Goal: Check status: Check status

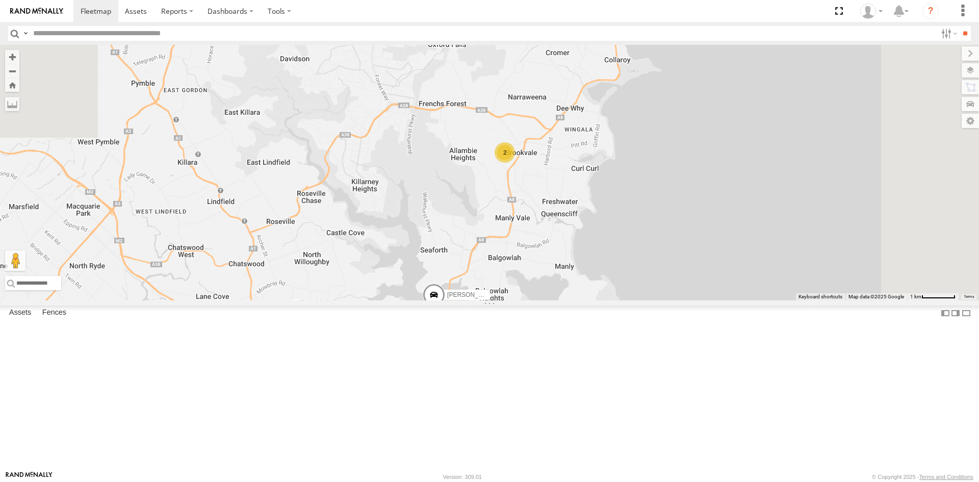
drag, startPoint x: 598, startPoint y: 223, endPoint x: 579, endPoint y: 291, distance: 69.8
click at [579, 291] on div "2 [PERSON_NAME] - EJV 51C" at bounding box center [489, 173] width 979 height 256
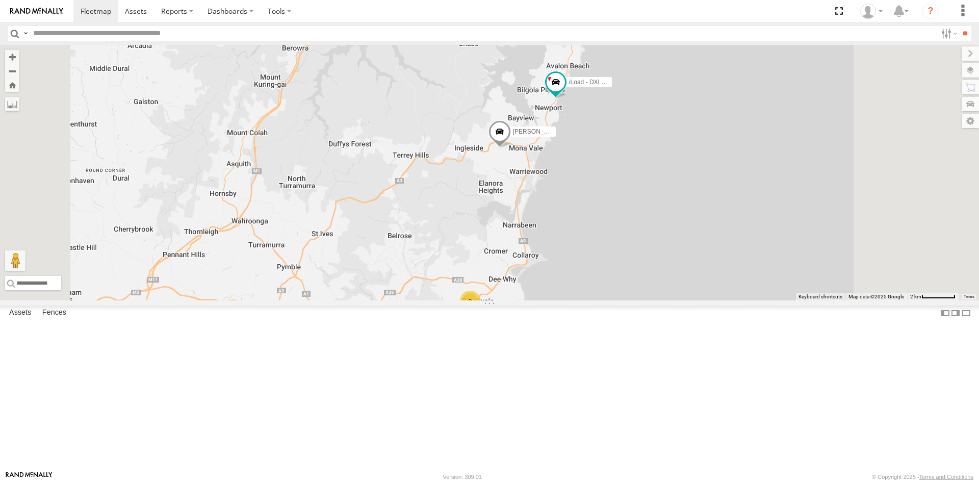
drag, startPoint x: 758, startPoint y: 149, endPoint x: 741, endPoint y: 290, distance: 141.8
click at [741, 290] on div "[PERSON_NAME] - EJV 51C 2 [PERSON_NAME] 51D iLoad - DXI 65K" at bounding box center [489, 173] width 979 height 256
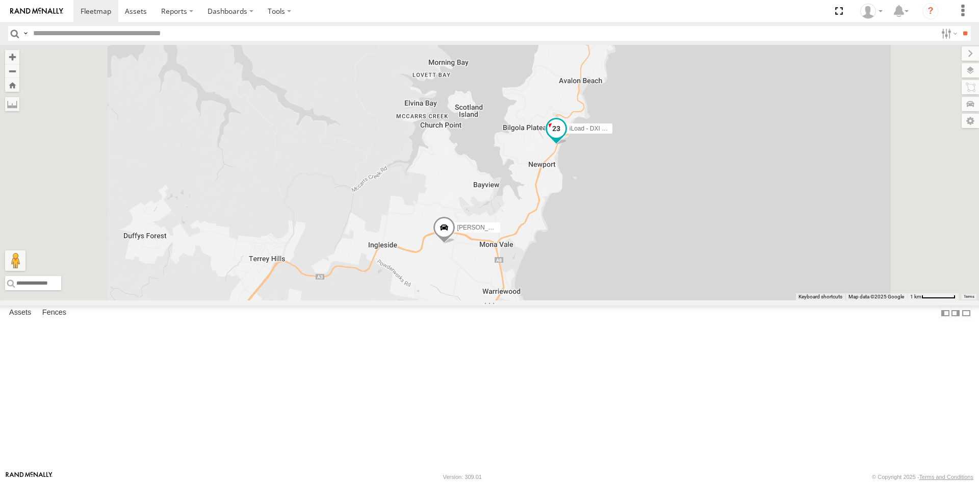
click at [568, 145] on span at bounding box center [556, 131] width 22 height 28
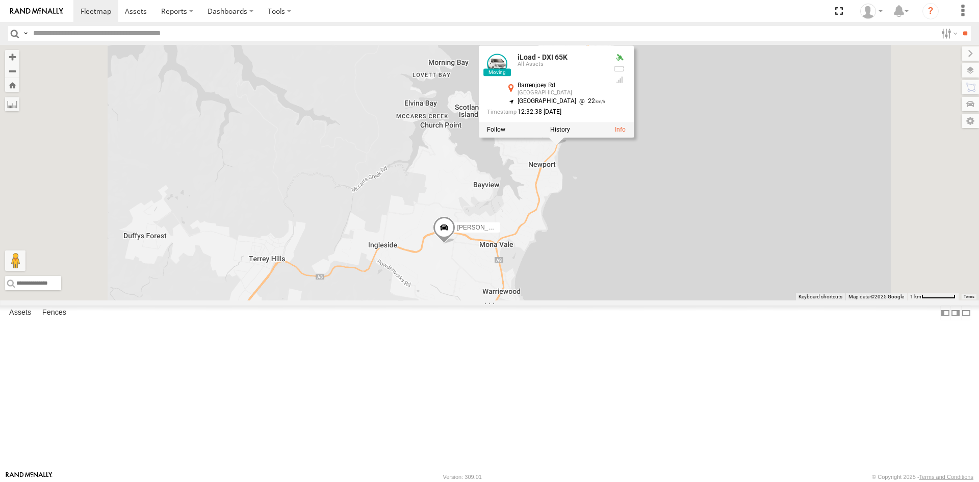
click at [634, 137] on div at bounding box center [556, 129] width 155 height 15
click at [570, 133] on label at bounding box center [560, 129] width 20 height 7
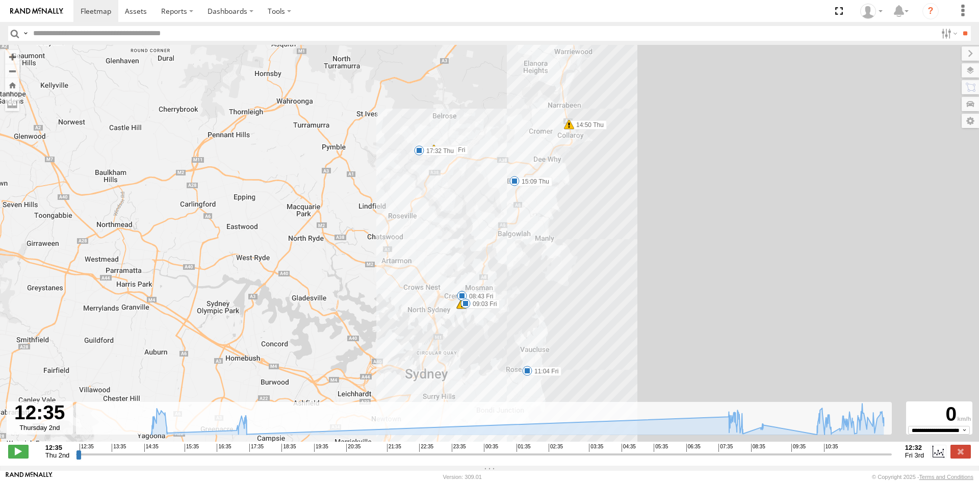
drag, startPoint x: 562, startPoint y: 347, endPoint x: 564, endPoint y: 282, distance: 65.8
click at [564, 282] on div "iLoad - DXI 65K 14:50 Thu 15:09 Thu 17:32 Thu 07:54 Fri 08:25 Fri 08:43 Fri 08:…" at bounding box center [489, 249] width 979 height 408
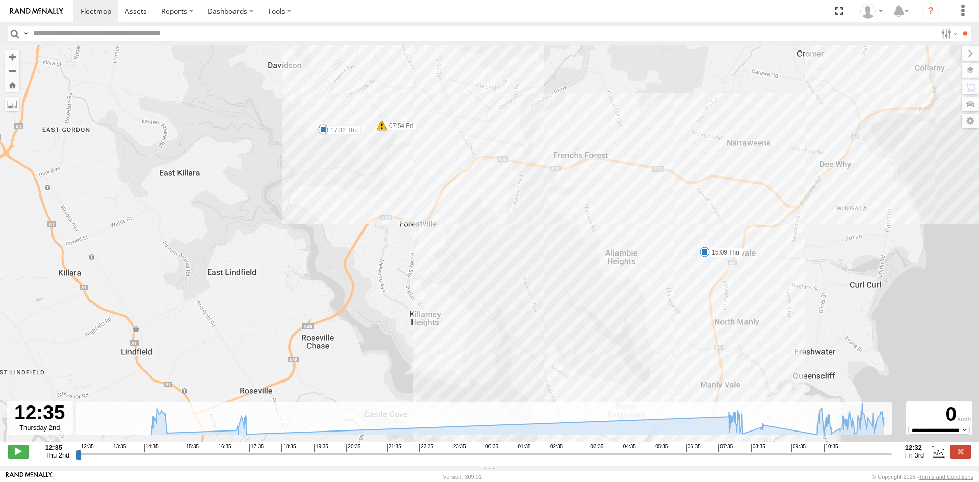
drag, startPoint x: 646, startPoint y: 257, endPoint x: 543, endPoint y: 49, distance: 231.6
click at [543, 49] on div "iLoad - DXI 65K 14:50 Thu 15:09 Thu 17:32 Thu 07:54 Fri 08:25 Fri 08:43 Fri 08:…" at bounding box center [489, 249] width 979 height 408
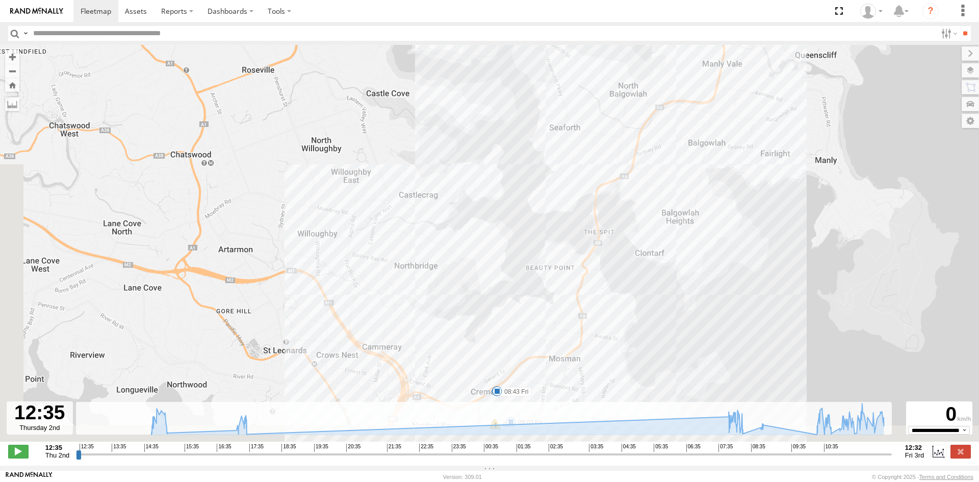
drag, startPoint x: 538, startPoint y: 256, endPoint x: 649, endPoint y: 194, distance: 126.9
click at [649, 194] on div "iLoad - DXI 65K 14:50 Thu 15:09 Thu 17:32 Thu 07:54 Fri 08:25 Fri 08:43 Fri 08:…" at bounding box center [489, 249] width 979 height 408
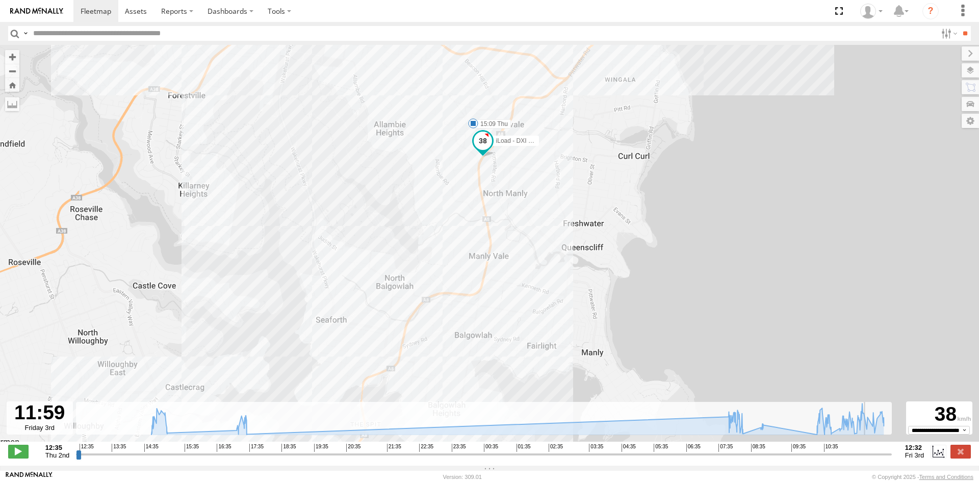
drag, startPoint x: 870, startPoint y: 458, endPoint x: 910, endPoint y: 384, distance: 84.2
click at [892, 449] on input "range" at bounding box center [484, 454] width 816 height 10
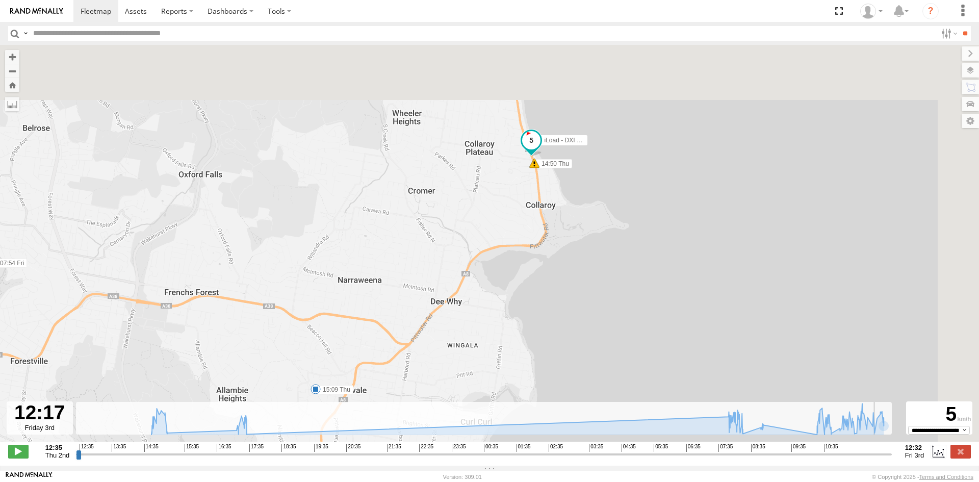
type input "**********"
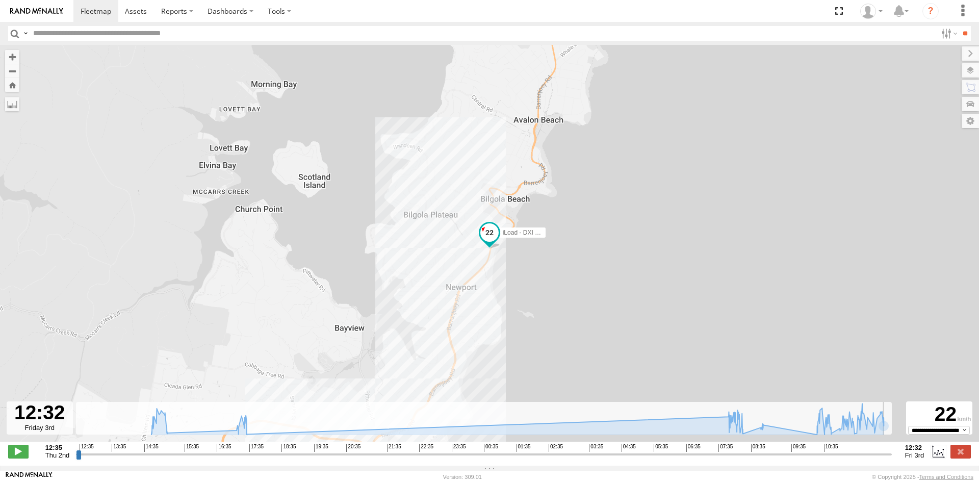
drag, startPoint x: 886, startPoint y: 457, endPoint x: 892, endPoint y: 451, distance: 7.6
click at [892, 451] on input "range" at bounding box center [484, 454] width 816 height 10
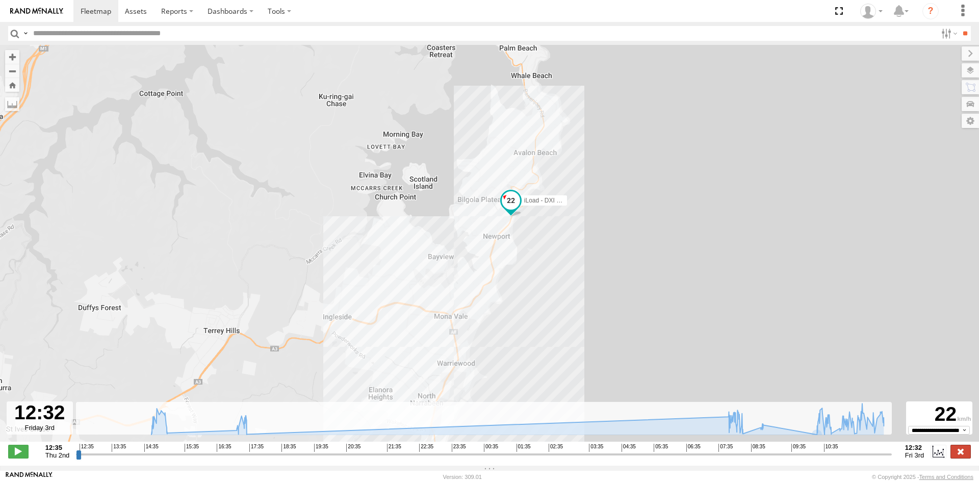
click at [956, 452] on label at bounding box center [961, 451] width 20 height 13
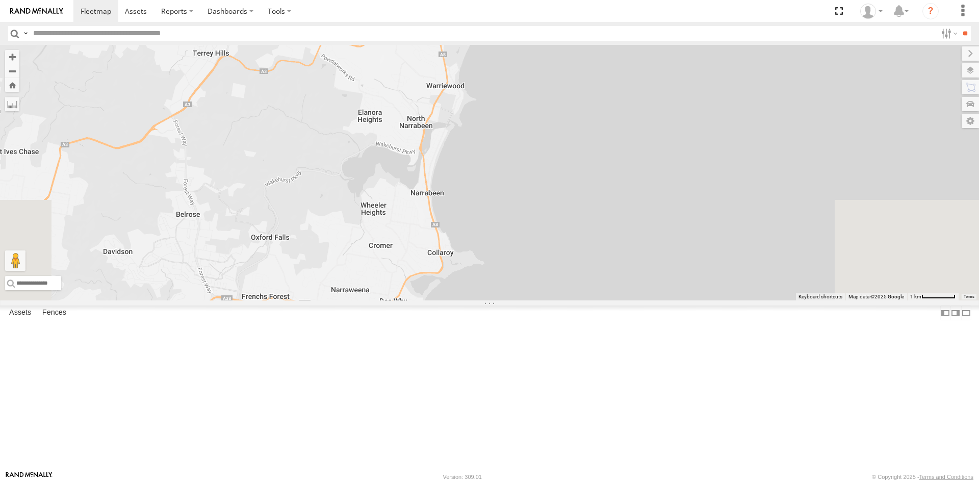
drag, startPoint x: 568, startPoint y: 331, endPoint x: 514, endPoint y: 91, distance: 245.4
click at [514, 91] on div "[PERSON_NAME] - EJV 51D iLoad - DXI 65K" at bounding box center [489, 173] width 979 height 256
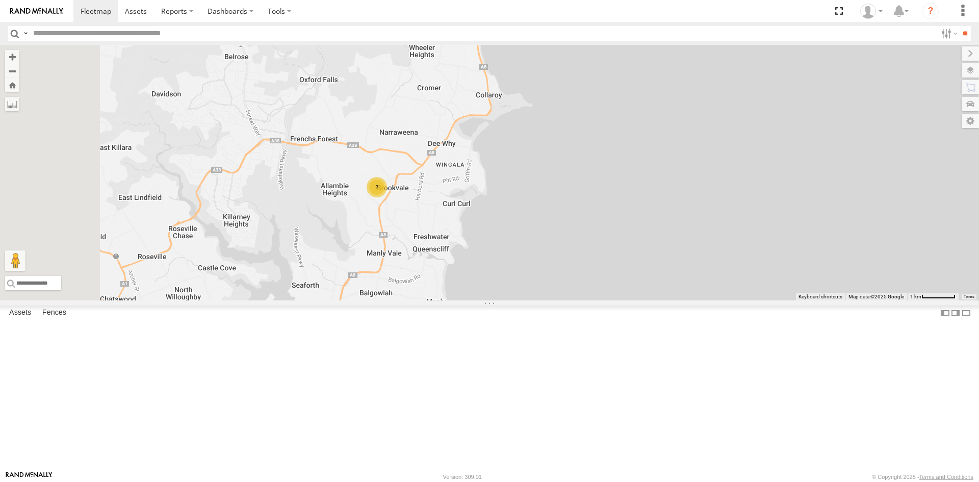
drag, startPoint x: 541, startPoint y: 335, endPoint x: 590, endPoint y: 212, distance: 132.8
click at [590, 212] on div "[PERSON_NAME] - EJV 51D iLoad - DXI 65K 2" at bounding box center [489, 173] width 979 height 256
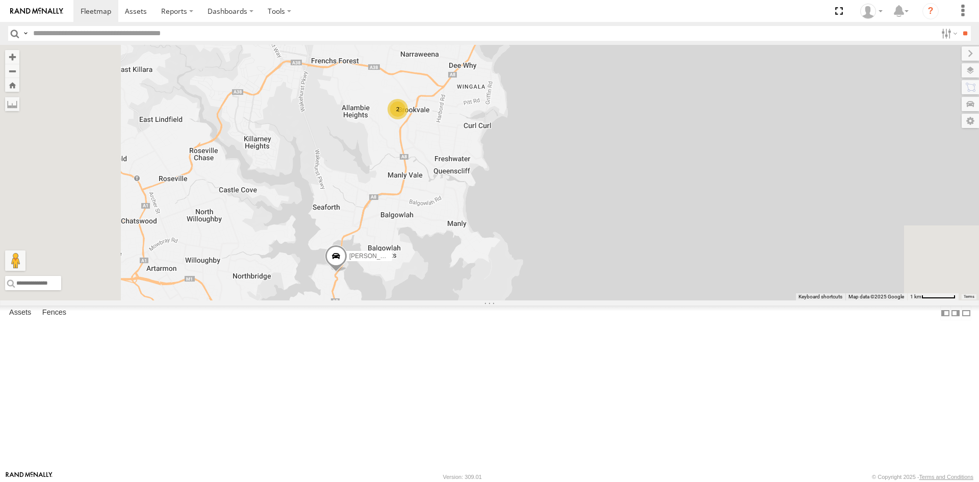
drag, startPoint x: 506, startPoint y: 397, endPoint x: 531, endPoint y: 310, distance: 90.6
click at [531, 300] on div "[PERSON_NAME] 51D iLoad - DXI 65K 2 [PERSON_NAME] 51C" at bounding box center [489, 173] width 979 height 256
